Goal: Task Accomplishment & Management: Use online tool/utility

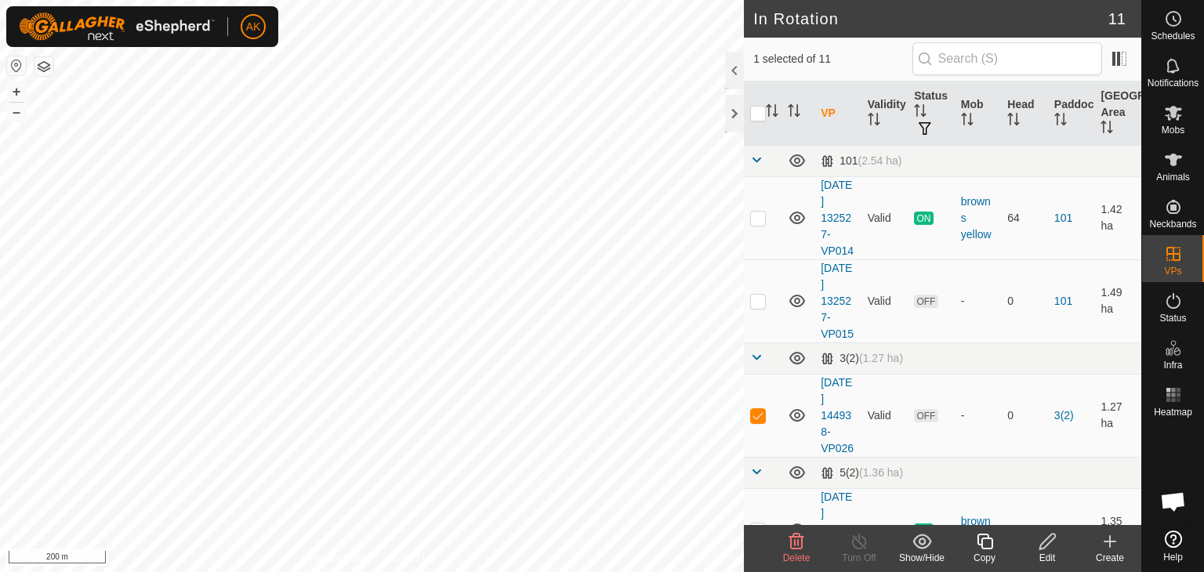
click at [801, 548] on icon at bounding box center [796, 542] width 15 height 16
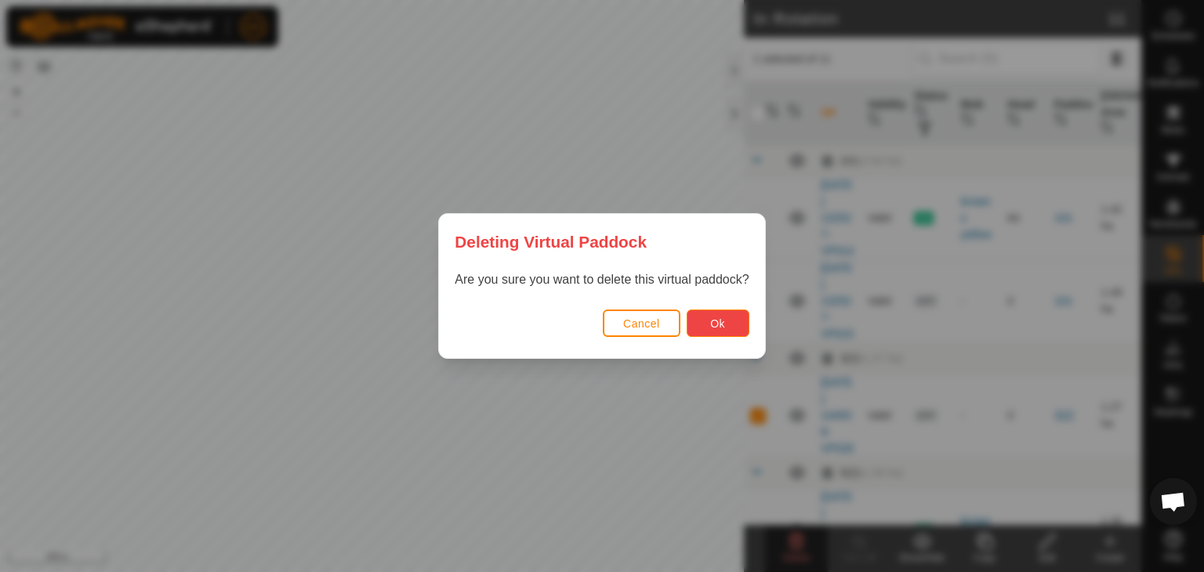
click at [698, 316] on button "Ok" at bounding box center [717, 323] width 63 height 27
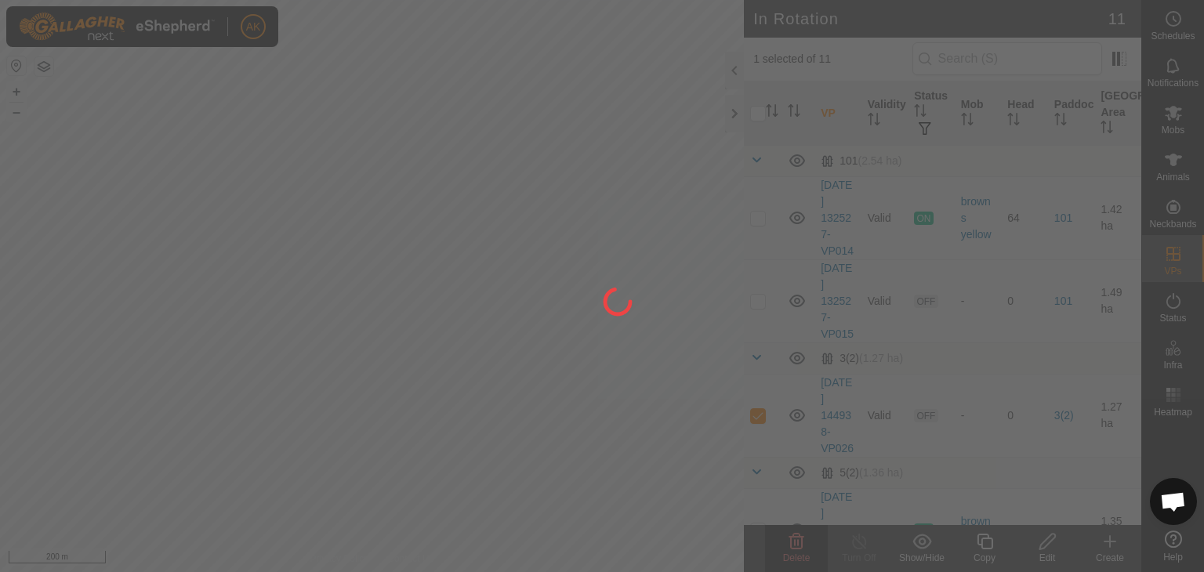
checkbox input "false"
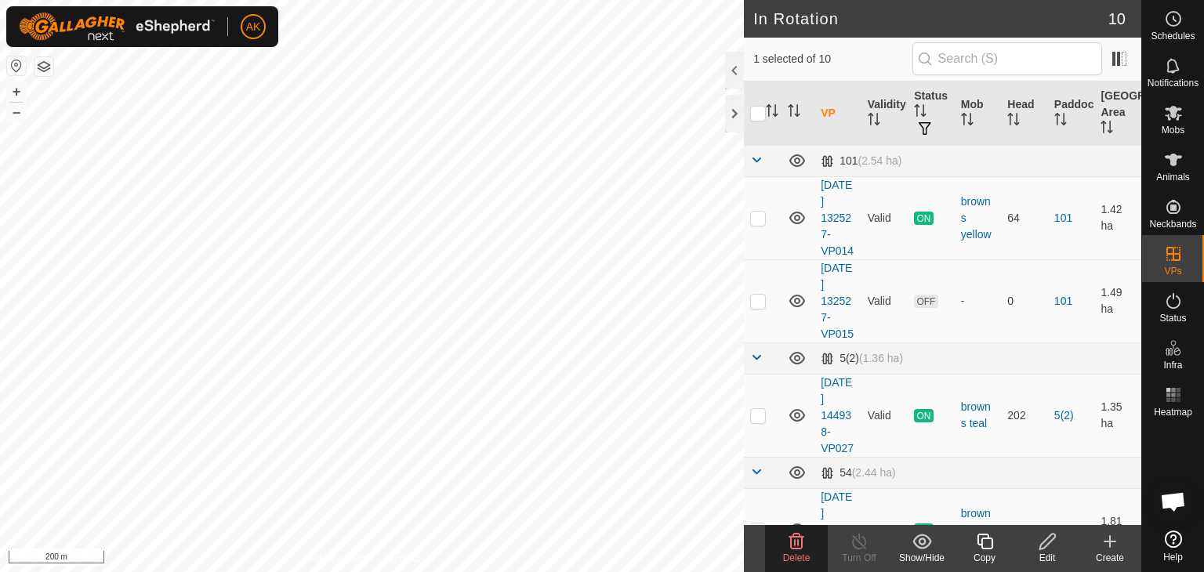
click at [809, 549] on delete-svg-icon at bounding box center [796, 541] width 63 height 19
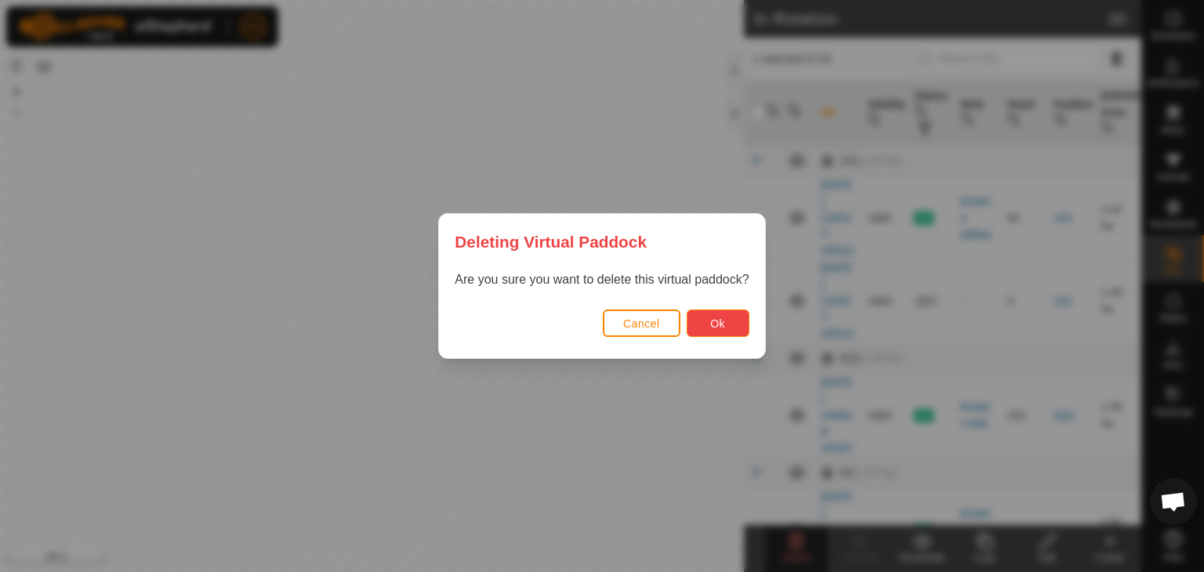
click at [718, 329] on span "Ok" at bounding box center [717, 323] width 15 height 13
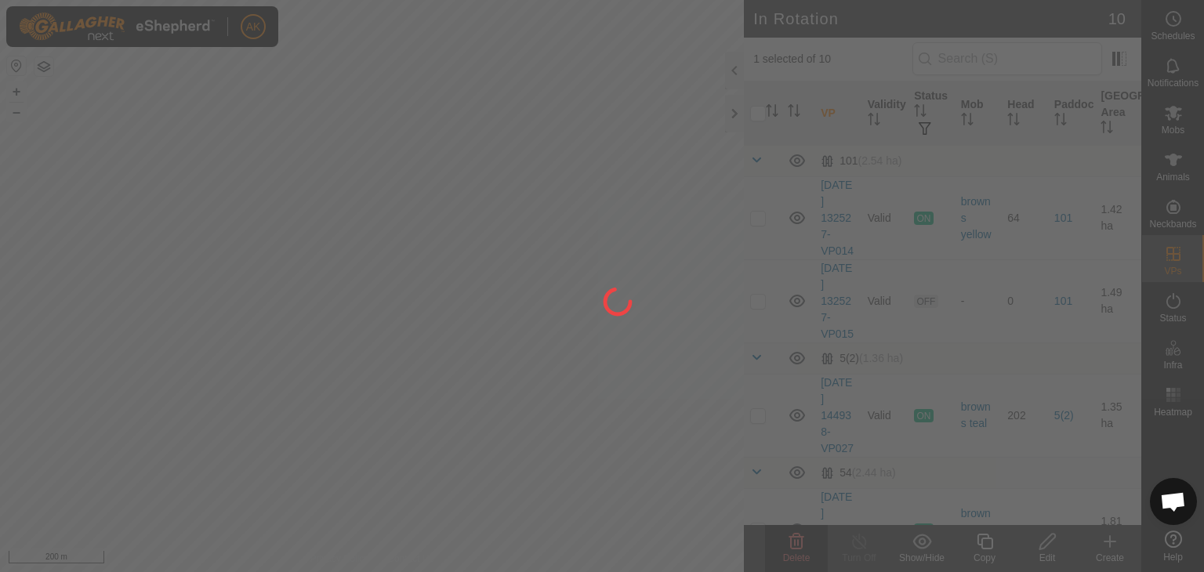
checkbox input "false"
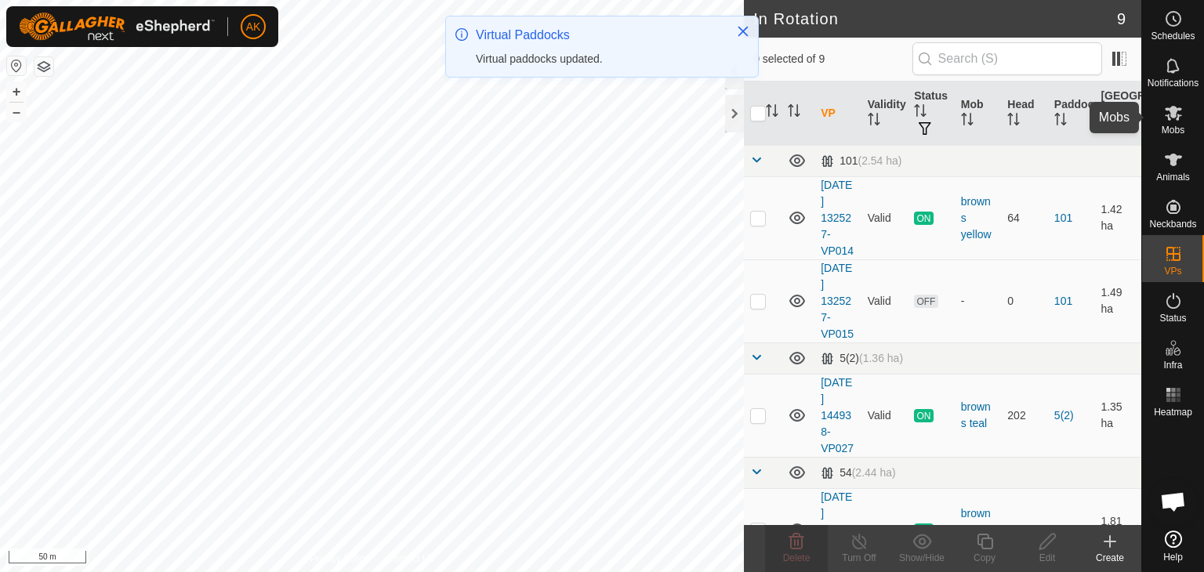
click at [1172, 130] on span "Mobs" at bounding box center [1172, 129] width 23 height 9
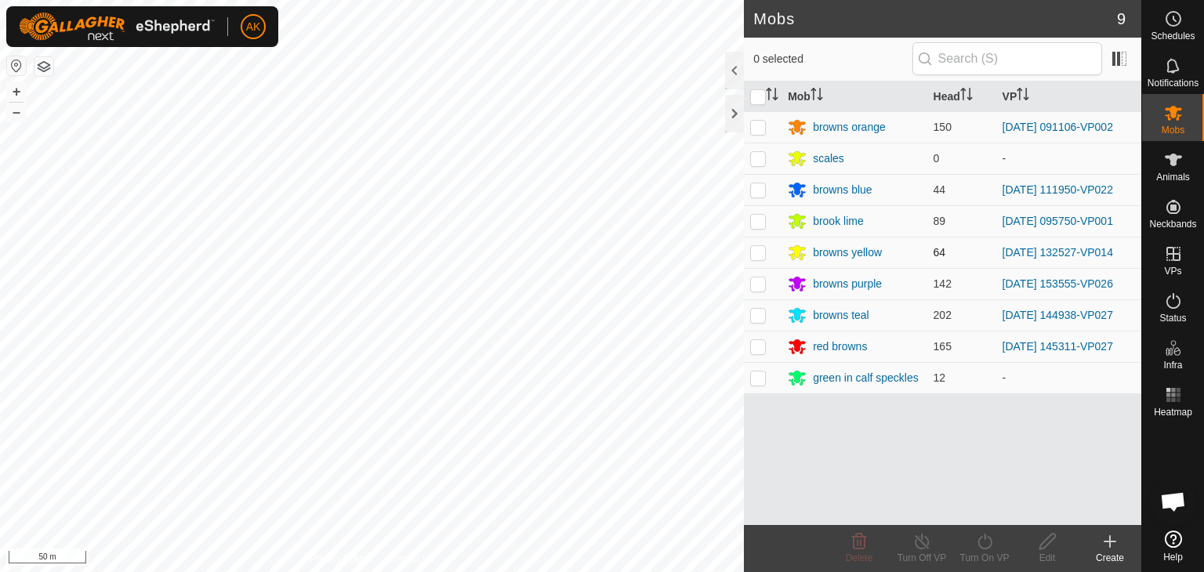
click at [758, 253] on p-checkbox at bounding box center [758, 252] width 16 height 13
checkbox input "true"
click at [989, 545] on icon at bounding box center [985, 541] width 20 height 19
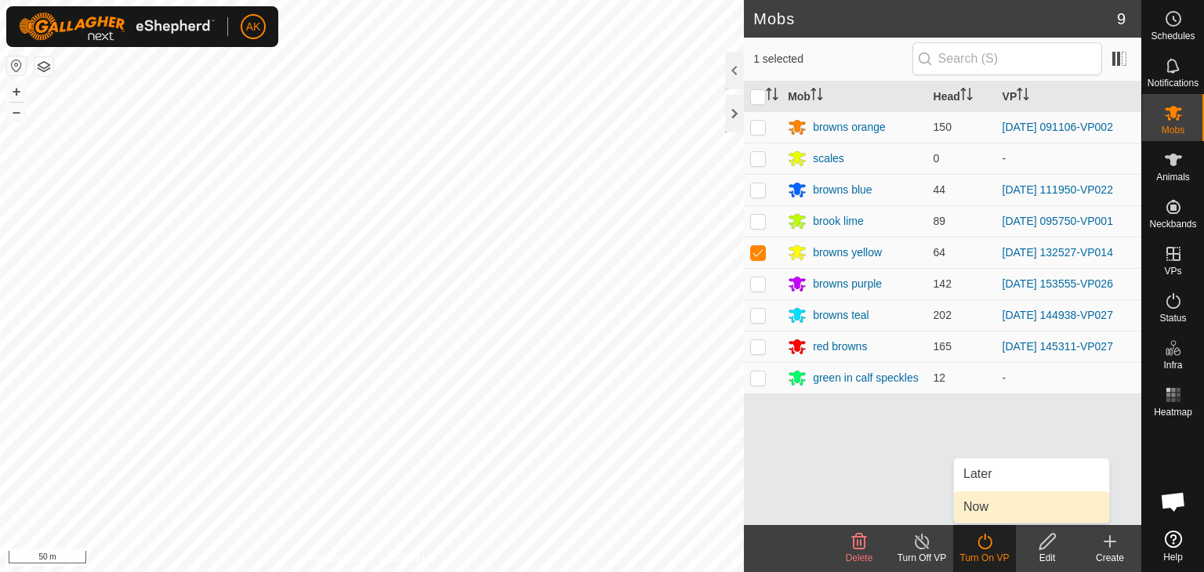
click at [991, 509] on link "Now" at bounding box center [1031, 506] width 155 height 31
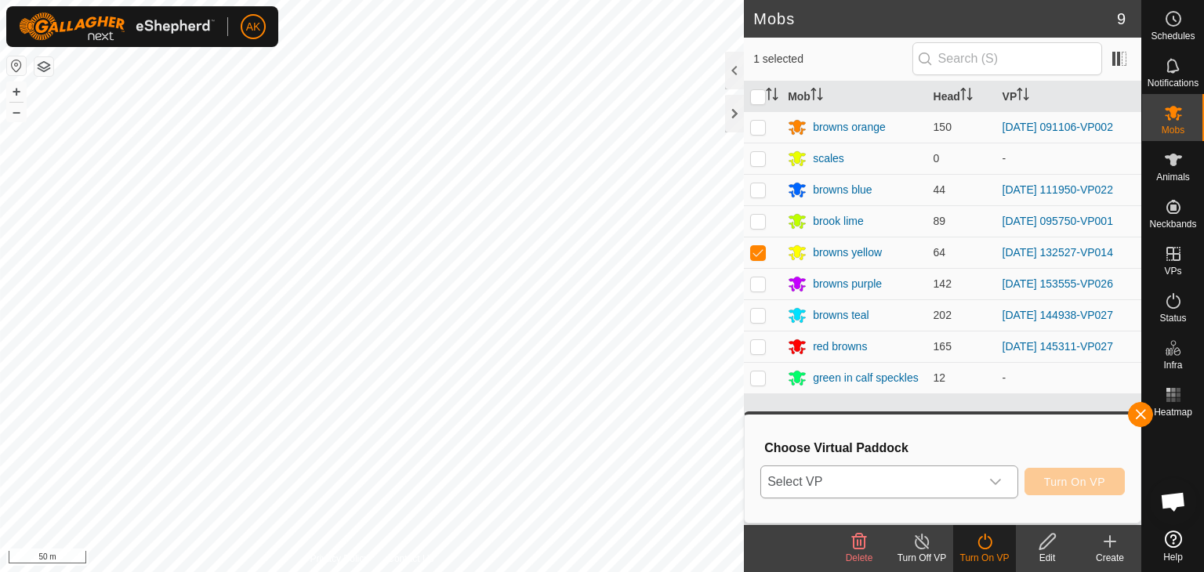
click at [1004, 492] on div "dropdown trigger" at bounding box center [995, 481] width 31 height 31
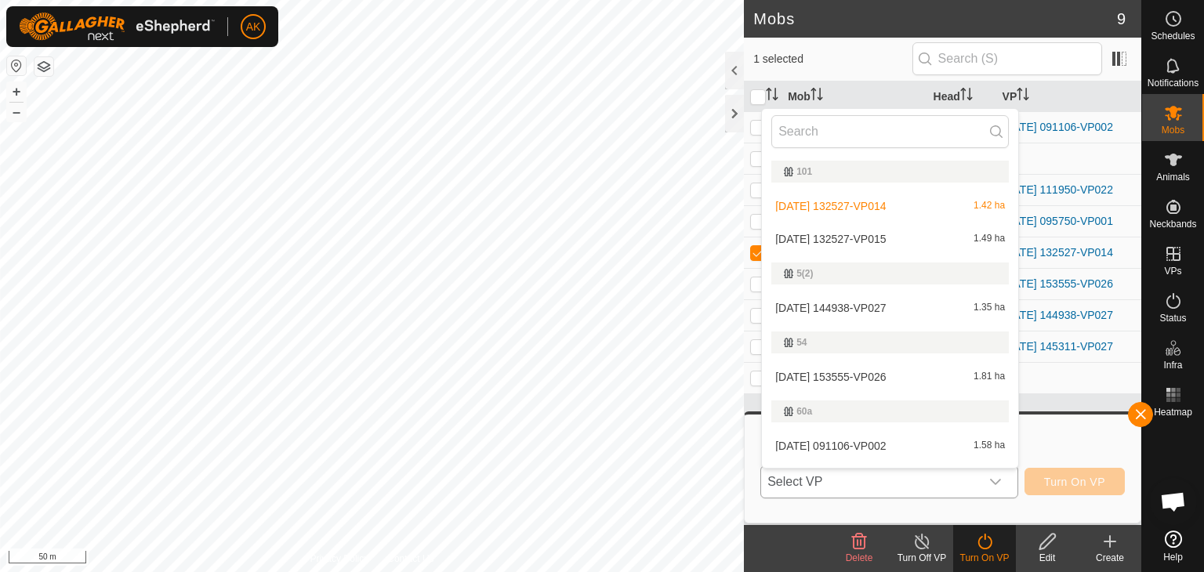
click at [870, 231] on li "[DATE] 132527-VP015 1.49 ha" at bounding box center [890, 238] width 256 height 31
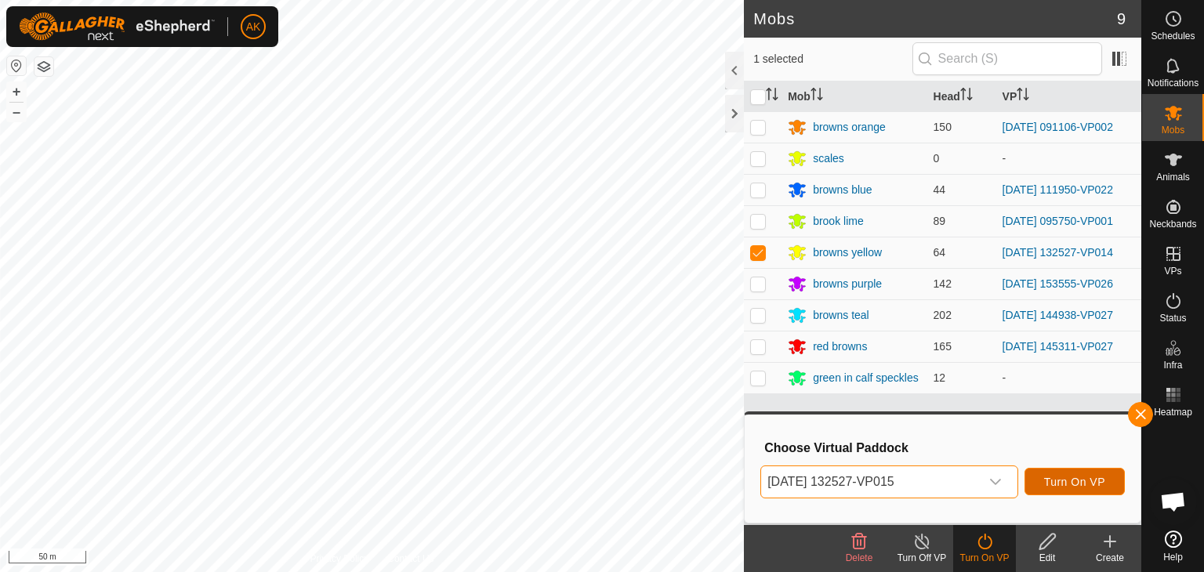
click at [1074, 487] on span "Turn On VP" at bounding box center [1074, 482] width 61 height 13
